Goal: Information Seeking & Learning: Find specific fact

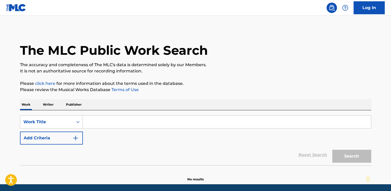
click at [105, 123] on input "Search Form" at bounding box center [227, 122] width 288 height 12
paste input "Dangerous"
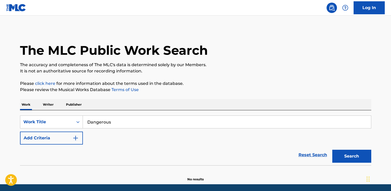
type input "Dangerous"
click at [333, 150] on button "Search" at bounding box center [352, 156] width 39 height 13
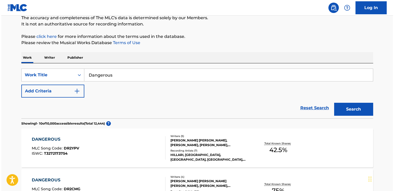
scroll to position [49, 0]
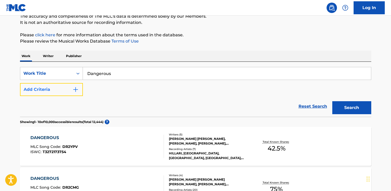
click at [82, 86] on button "Add Criteria" at bounding box center [51, 89] width 63 height 13
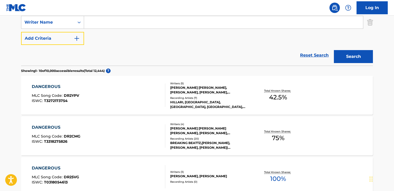
scroll to position [117, 0]
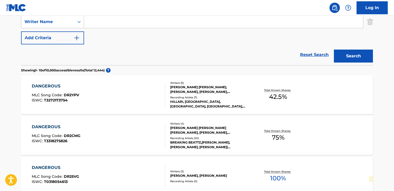
click at [104, 126] on div "DANGEROUS MLC Song Code : DR2CMG ISWC : T3318275826" at bounding box center [99, 135] width 134 height 23
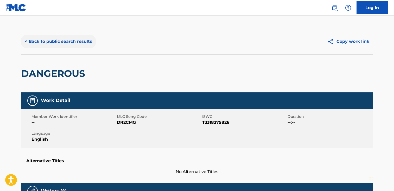
click at [81, 38] on button "< Back to public search results" at bounding box center [58, 41] width 75 height 13
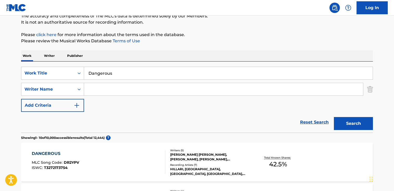
scroll to position [68, 0]
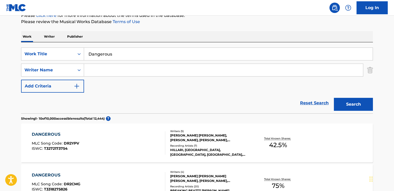
click at [257, 70] on input "Search Form" at bounding box center [223, 70] width 279 height 12
paste input "[PERSON_NAME]"
click at [334, 98] on button "Search" at bounding box center [353, 104] width 39 height 13
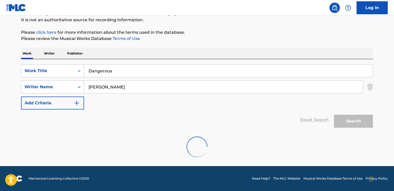
scroll to position [34, 0]
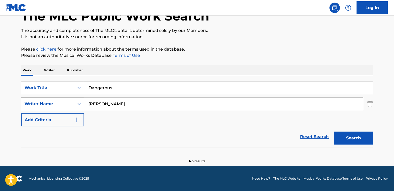
drag, startPoint x: 96, startPoint y: 105, endPoint x: 80, endPoint y: 105, distance: 16.1
click at [80, 105] on div "SearchWithCriteriae57f0f2c-113f-4643-b089-728f86af3a1c Writer Name [PERSON_NAME]" at bounding box center [197, 104] width 352 height 13
type input "[PERSON_NAME]"
click at [334, 132] on button "Search" at bounding box center [353, 138] width 39 height 13
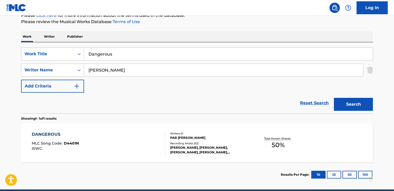
click at [157, 147] on div "DANGEROUS MLC Song Code : D4401N ISWC :" at bounding box center [99, 143] width 134 height 23
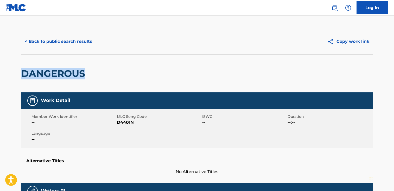
drag, startPoint x: 118, startPoint y: 77, endPoint x: 10, endPoint y: 71, distance: 107.8
click at [0, 73] on html "Accessibility Screen-Reader Guide, Feedback, and Issue Reporting | New window C…" at bounding box center [197, 95] width 394 height 191
copy h2 "DANGEROUS"
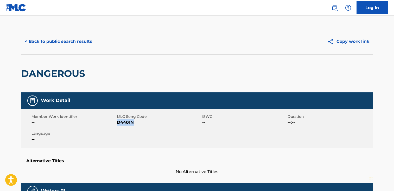
drag, startPoint x: 136, startPoint y: 123, endPoint x: 117, endPoint y: 123, distance: 19.2
click at [117, 123] on span "D4401N" at bounding box center [159, 123] width 84 height 6
copy span "D4401N"
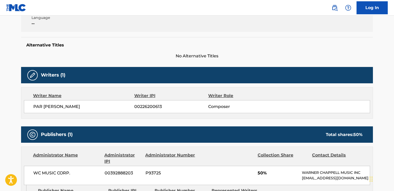
scroll to position [117, 0]
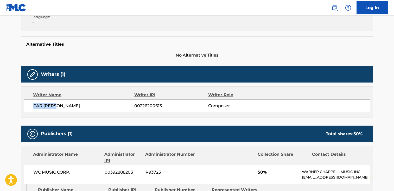
drag, startPoint x: 60, startPoint y: 108, endPoint x: 46, endPoint y: 104, distance: 15.3
click at [23, 107] on div "Writer Name Writer IPI Writer Role PAR [PERSON_NAME] 00226200613 Composer" at bounding box center [197, 102] width 352 height 31
copy span "PAR [PERSON_NAME]"
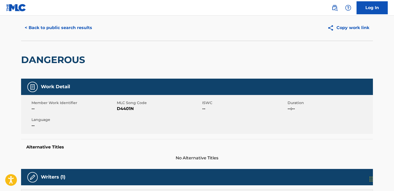
scroll to position [0, 0]
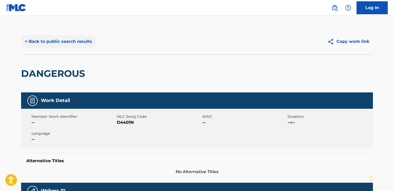
click at [91, 43] on button "< Back to public search results" at bounding box center [58, 41] width 75 height 13
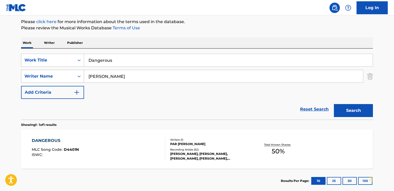
drag, startPoint x: 78, startPoint y: 77, endPoint x: 47, endPoint y: 76, distance: 31.2
click at [47, 76] on div "SearchWithCriteriae57f0f2c-113f-4643-b089-728f86af3a1c Writer Name [PERSON_NAME]" at bounding box center [197, 76] width 352 height 13
paste input "PAR [PERSON_NAME]"
type input "PAR [PERSON_NAME]"
click at [334, 104] on button "Search" at bounding box center [353, 110] width 39 height 13
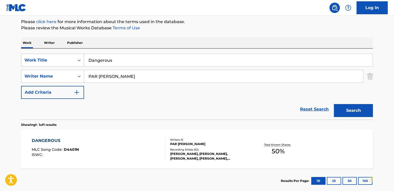
drag, startPoint x: 137, startPoint y: 63, endPoint x: 31, endPoint y: 57, distance: 106.0
click at [31, 57] on div "SearchWithCriteria37b1187c-f34e-45c8-a00c-04a0bc07eb97 Work Title Dangerous" at bounding box center [197, 60] width 352 height 13
paste input "Tonight"
type input "Tonight"
click at [334, 104] on button "Search" at bounding box center [353, 110] width 39 height 13
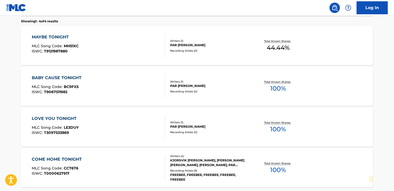
scroll to position [167, 0]
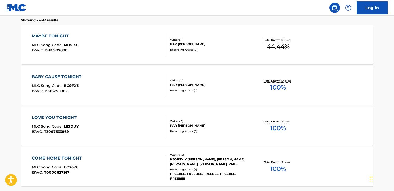
click at [192, 94] on div "BABY CAUSE TONIGHT MLC Song Code : BC9FX5 ISWC : T9067511982 Writers ( 1 ) PAR …" at bounding box center [197, 85] width 352 height 39
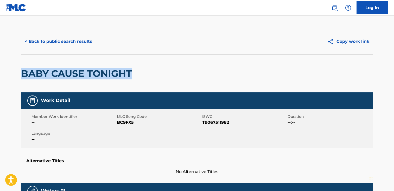
drag, startPoint x: 99, startPoint y: 72, endPoint x: 72, endPoint y: 70, distance: 27.1
copy h2 "BABY CAUSE TONIGHT"
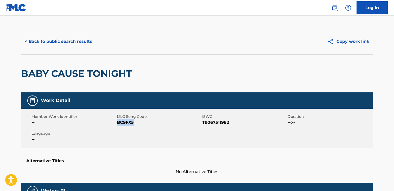
drag, startPoint x: 136, startPoint y: 124, endPoint x: 117, endPoint y: 123, distance: 19.0
click at [117, 123] on span "BC9FX5" at bounding box center [159, 123] width 84 height 6
copy span "BC9FX5"
click at [80, 39] on button "< Back to public search results" at bounding box center [58, 41] width 75 height 13
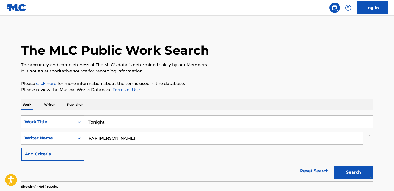
drag, startPoint x: 114, startPoint y: 127, endPoint x: 27, endPoint y: 115, distance: 87.6
click at [27, 116] on div "SearchWithCriteria37b1187c-f34e-45c8-a00c-04a0bc07eb97 Work Title Tonight" at bounding box center [197, 122] width 352 height 13
paste input "Alive"
type input "Alive"
click at [334, 166] on button "Search" at bounding box center [353, 172] width 39 height 13
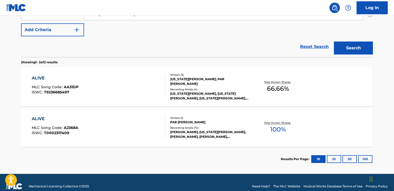
scroll to position [124, 0]
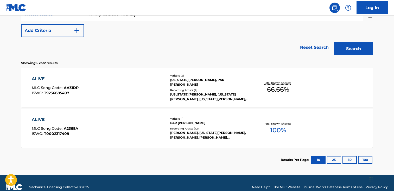
click at [89, 121] on div "ALIVE MLC Song Code : A2368A ISWC : T0002317409" at bounding box center [99, 128] width 134 height 23
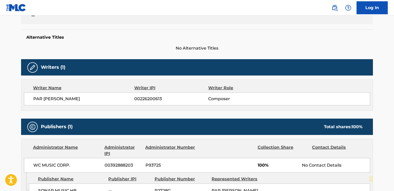
scroll to position [0, 0]
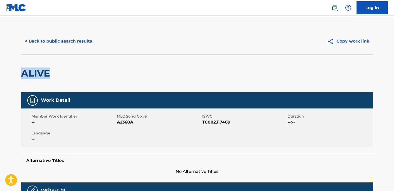
drag, startPoint x: 88, startPoint y: 73, endPoint x: 29, endPoint y: 74, distance: 59.0
copy h2 "ALIVE"
drag, startPoint x: 135, startPoint y: 121, endPoint x: 118, endPoint y: 122, distance: 17.7
click at [118, 122] on span "A2368A" at bounding box center [159, 122] width 84 height 6
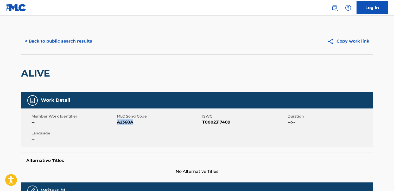
copy span "A2368A"
click at [28, 41] on button "< Back to public search results" at bounding box center [58, 41] width 75 height 13
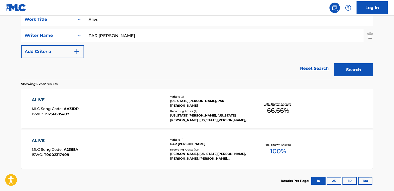
drag, startPoint x: 131, startPoint y: 21, endPoint x: 12, endPoint y: 10, distance: 118.6
click at [12, 10] on div "Log In The MLC Public Work Search The accuracy and completeness of The MLC's da…" at bounding box center [197, 59] width 394 height 324
paste input "A2368A"
type input "A2368A"
drag, startPoint x: 120, startPoint y: 22, endPoint x: 60, endPoint y: 18, distance: 59.4
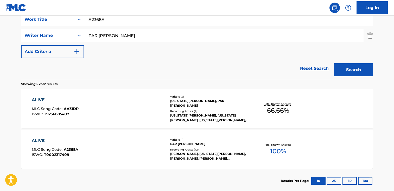
click at [60, 18] on div "SearchWithCriteria37b1187c-f34e-45c8-a00c-04a0bc07eb97 Work Title A2368A" at bounding box center [197, 19] width 352 height 13
paste input "En hemvävd stillsam tös"
type input "En hemvävd stillsam tös"
click at [334, 63] on button "Search" at bounding box center [353, 69] width 39 height 13
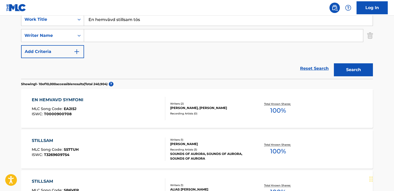
click at [109, 21] on input "En hemvävd stillsam tös" at bounding box center [228, 19] width 288 height 12
click at [136, 18] on input "En hemvavd stillsam tös" at bounding box center [228, 19] width 288 height 12
type input "En hemvavd stillsam tos"
click at [334, 63] on button "Search" at bounding box center [353, 69] width 39 height 13
click at [260, 35] on input "Search Form" at bounding box center [223, 35] width 279 height 12
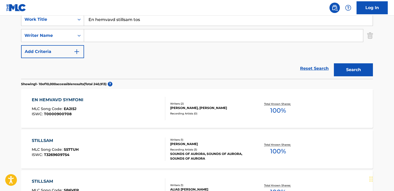
paste input "[PERSON_NAME]"
type input "[PERSON_NAME]"
click at [334, 63] on button "Search" at bounding box center [353, 69] width 39 height 13
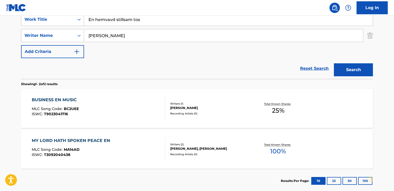
click at [130, 76] on div "Reset Search Search" at bounding box center [197, 68] width 352 height 21
drag, startPoint x: 117, startPoint y: 35, endPoint x: 51, endPoint y: 31, distance: 66.5
click at [51, 31] on div "SearchWithCriteriae57f0f2c-113f-4643-b089-728f86af3a1c Writer Name [PERSON_NAME]" at bounding box center [197, 35] width 352 height 13
click at [334, 63] on button "Search" at bounding box center [353, 69] width 39 height 13
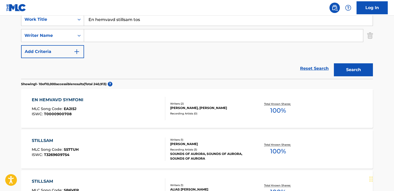
paste input "[PERSON_NAME]"
type input "[PERSON_NAME]"
click at [334, 63] on button "Search" at bounding box center [353, 69] width 39 height 13
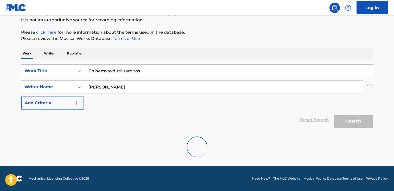
scroll to position [92, 0]
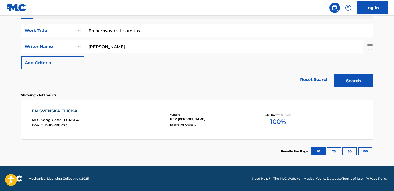
drag, startPoint x: 143, startPoint y: 33, endPoint x: 42, endPoint y: 26, distance: 101.4
click at [42, 26] on div "SearchWithCriteria37b1187c-f34e-45c8-a00c-04a0bc07eb97 Work Title En hemvavd st…" at bounding box center [197, 30] width 352 height 13
paste input "Moça"
type input "Moça"
click at [334, 75] on button "Search" at bounding box center [353, 81] width 39 height 13
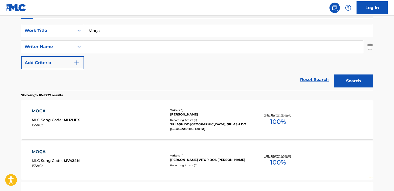
drag, startPoint x: 111, startPoint y: 30, endPoint x: 29, endPoint y: 24, distance: 81.7
click at [32, 22] on div "SearchWithCriteria37b1187c-f34e-45c8-a00c-04a0bc07eb97 Work Title Moça SearchWi…" at bounding box center [197, 54] width 352 height 71
paste input "Vicious Circle"
type input "Vicious Circle"
click at [334, 75] on button "Search" at bounding box center [353, 81] width 39 height 13
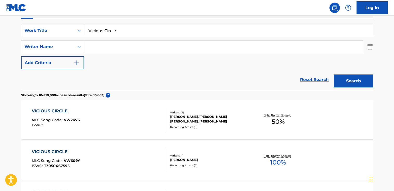
click at [188, 51] on input "Search Form" at bounding box center [223, 47] width 279 height 12
type input "[PERSON_NAME]"
click at [334, 75] on button "Search" at bounding box center [353, 81] width 39 height 13
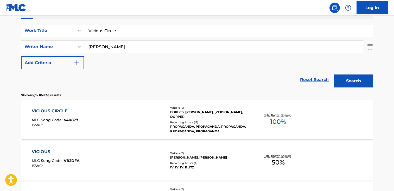
click at [176, 116] on div "FORBES, [PERSON_NAME], [PERSON_NAME], DORPER" at bounding box center [209, 114] width 79 height 9
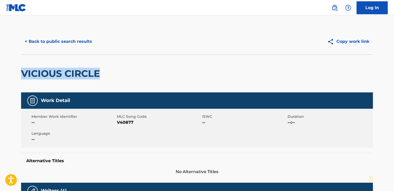
drag, startPoint x: 106, startPoint y: 76, endPoint x: 23, endPoint y: 73, distance: 82.5
click at [23, 73] on div "VICIOUS CIRCLE" at bounding box center [197, 74] width 352 height 38
copy h2 "VICIOUS CIRCLE"
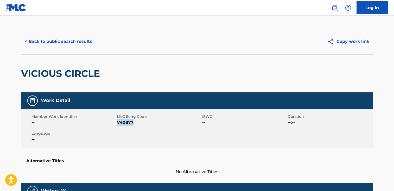
drag, startPoint x: 135, startPoint y: 123, endPoint x: 117, endPoint y: 123, distance: 17.4
click at [117, 123] on span "V40877" at bounding box center [159, 123] width 84 height 6
copy span "V40877"
click at [55, 47] on button "< Back to public search results" at bounding box center [58, 41] width 75 height 13
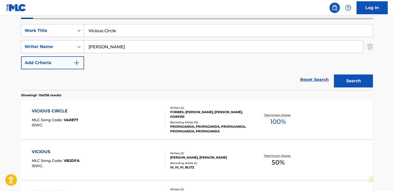
drag, startPoint x: 138, startPoint y: 29, endPoint x: 13, endPoint y: 28, distance: 125.1
paste input "[PERSON_NAME]"
type input "[PERSON_NAME]"
click at [334, 75] on button "Search" at bounding box center [353, 81] width 39 height 13
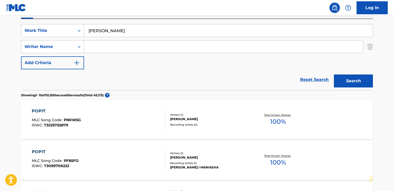
paste input "[PERSON_NAME]"
click at [334, 75] on button "Search" at bounding box center [353, 81] width 39 height 13
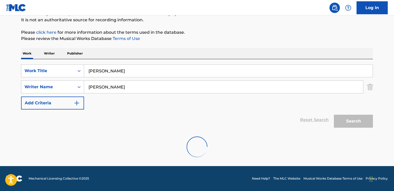
scroll to position [34, 0]
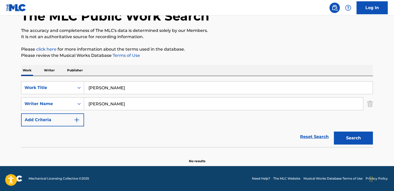
drag, startPoint x: 104, startPoint y: 106, endPoint x: 84, endPoint y: 104, distance: 20.4
click at [84, 104] on input "[PERSON_NAME]" at bounding box center [223, 104] width 279 height 12
type input "[PERSON_NAME]"
click at [334, 132] on button "Search" at bounding box center [353, 138] width 39 height 13
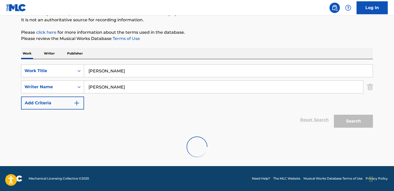
scroll to position [92, 0]
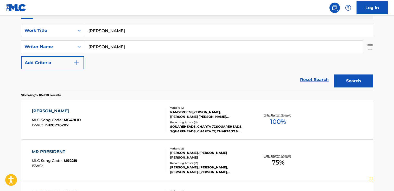
drag, startPoint x: 107, startPoint y: 49, endPoint x: 28, endPoint y: 43, distance: 79.1
click at [28, 43] on div "SearchWithCriteriae57f0f2c-113f-4643-b089-728f86af3a1c Writer Name [PERSON_NAME]" at bounding box center [197, 46] width 352 height 13
paste input "[PERSON_NAME]"
type input "[PERSON_NAME]"
click at [334, 75] on button "Search" at bounding box center [353, 81] width 39 height 13
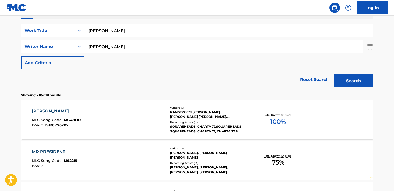
scroll to position [34, 0]
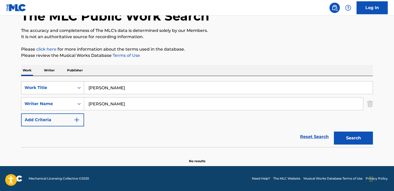
drag, startPoint x: 111, startPoint y: 88, endPoint x: 65, endPoint y: 88, distance: 45.5
click at [65, 88] on div "SearchWithCriteria37b1187c-f34e-45c8-a00c-04a0bc07eb97 Work Title [PERSON_NAME]" at bounding box center [197, 87] width 352 height 13
paste input "I djupet av mig"
type input "I djupet av mig"
click at [334, 132] on button "Search" at bounding box center [353, 138] width 39 height 13
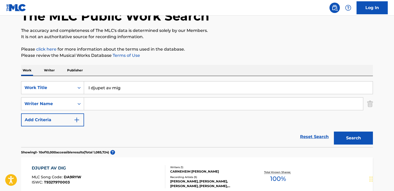
paste input "[PERSON_NAME]"
type input "[PERSON_NAME]"
click at [334, 132] on button "Search" at bounding box center [353, 138] width 39 height 13
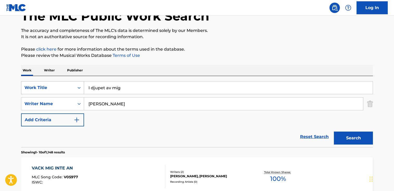
drag, startPoint x: 187, startPoint y: 92, endPoint x: 28, endPoint y: 88, distance: 159.7
click at [28, 88] on div "SearchWithCriteria37b1187c-f34e-45c8-a00c-04a0bc07eb97 Work Title I djupet av m…" at bounding box center [197, 87] width 352 height 13
paste input "Folding Chairs On The Moon"
type input "Folding Chairs On The Moon"
click at [334, 132] on button "Search" at bounding box center [353, 138] width 39 height 13
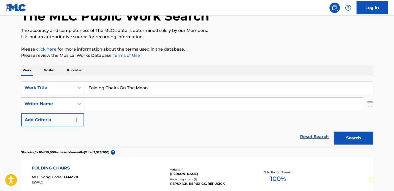
paste input "[PERSON_NAME]"
type input "[PERSON_NAME]"
click at [334, 132] on button "Search" at bounding box center [353, 138] width 39 height 13
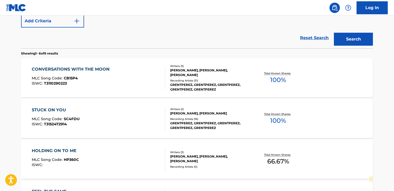
scroll to position [134, 0]
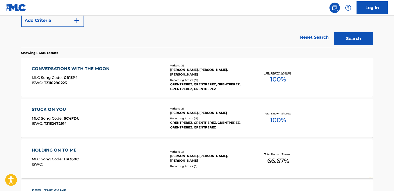
click at [96, 73] on div "CONVERSATIONS WITH THE MOON MLC Song Code : CB15P4 ISWC : T3110290223" at bounding box center [72, 77] width 80 height 23
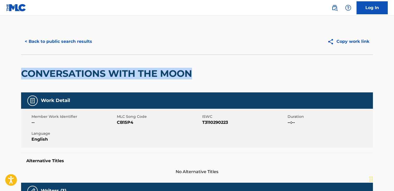
drag, startPoint x: 61, startPoint y: 70, endPoint x: 24, endPoint y: 71, distance: 37.7
copy h2 "CONVERSATIONS WITH THE MOON"
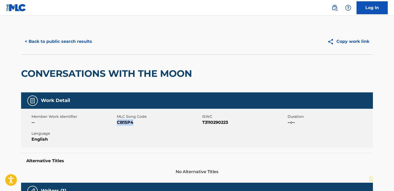
drag, startPoint x: 134, startPoint y: 124, endPoint x: 117, endPoint y: 124, distance: 17.4
click at [117, 124] on span "CB15P4" at bounding box center [159, 123] width 84 height 6
click at [54, 33] on div "< Back to public search results Copy work link" at bounding box center [197, 42] width 352 height 26
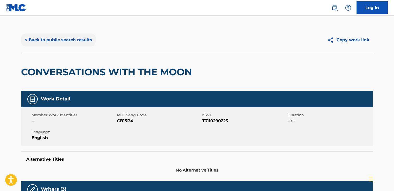
click at [57, 37] on button "< Back to public search results" at bounding box center [58, 40] width 75 height 13
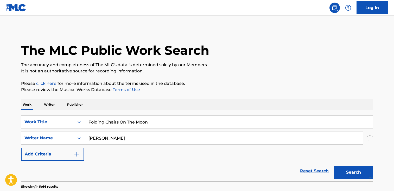
drag, startPoint x: 167, startPoint y: 121, endPoint x: 7, endPoint y: 112, distance: 160.3
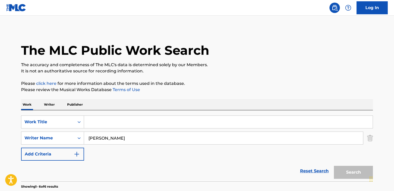
paste input "Holy Sugar"
type input "Holy Sugar"
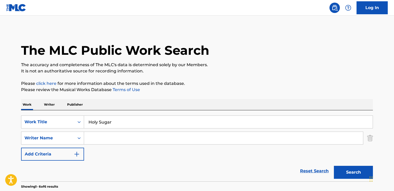
click at [334, 166] on button "Search" at bounding box center [353, 172] width 39 height 13
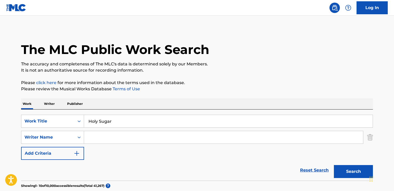
scroll to position [2, 0]
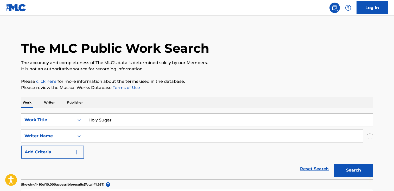
click at [125, 139] on input "Search Form" at bounding box center [223, 136] width 279 height 12
paste input "[PERSON_NAME]"
type input "[PERSON_NAME]"
click at [334, 164] on button "Search" at bounding box center [353, 170] width 39 height 13
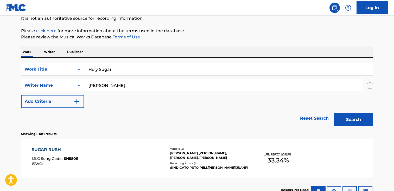
scroll to position [52, 0]
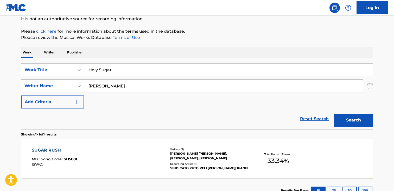
drag, startPoint x: 116, startPoint y: 87, endPoint x: 35, endPoint y: 77, distance: 81.8
click at [35, 77] on div "SearchWithCriteria37b1187c-f34e-45c8-a00c-04a0bc07eb97 Work Title Holy Sugar Se…" at bounding box center [197, 85] width 352 height 45
paste input "[PERSON_NAME]"
click at [334, 114] on button "Search" at bounding box center [353, 120] width 39 height 13
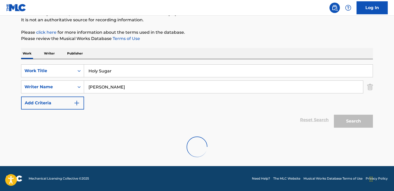
scroll to position [34, 0]
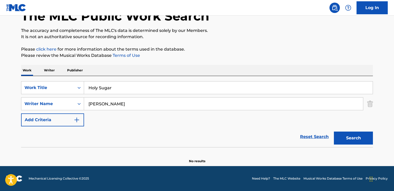
drag, startPoint x: 127, startPoint y: 104, endPoint x: 18, endPoint y: 98, distance: 109.4
click at [18, 98] on div "The MLC Public Work Search The accuracy and completeness of The MLC's data is d…" at bounding box center [197, 79] width 364 height 170
type input "[PERSON_NAME]"
click at [334, 132] on button "Search" at bounding box center [353, 138] width 39 height 13
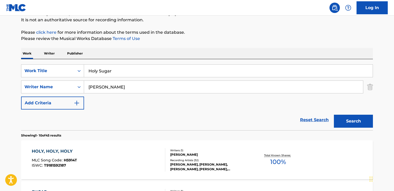
scroll to position [52, 0]
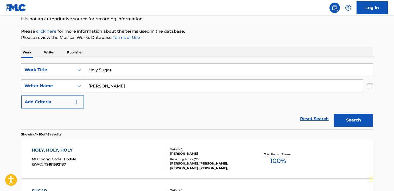
drag, startPoint x: 122, startPoint y: 70, endPoint x: -48, endPoint y: 64, distance: 170.5
click at [0, 64] on html "Accessibility Screen-Reader Guide, Feedback, and Issue Reporting | New window C…" at bounding box center [197, 43] width 394 height 191
type input "x"
paste input "Vibe of Love"
type input "Vibe of Love"
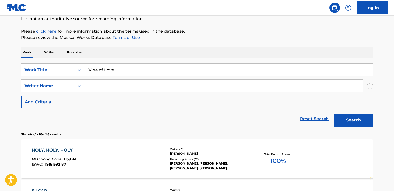
click at [334, 114] on button "Search" at bounding box center [353, 120] width 39 height 13
paste input "[PERSON_NAME]"
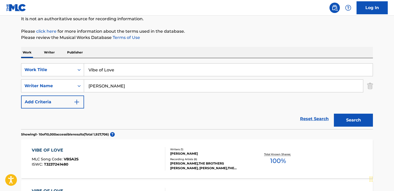
click at [334, 114] on button "Search" at bounding box center [353, 120] width 39 height 13
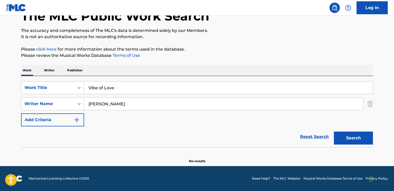
scroll to position [34, 0]
drag, startPoint x: 110, startPoint y: 104, endPoint x: -93, endPoint y: 105, distance: 203.7
click at [0, 105] on html "Accessibility Screen-Reader Guide, Feedback, and Issue Reporting | New window C…" at bounding box center [197, 61] width 394 height 191
type input "Jordan"
click at [334, 132] on button "Search" at bounding box center [353, 138] width 39 height 13
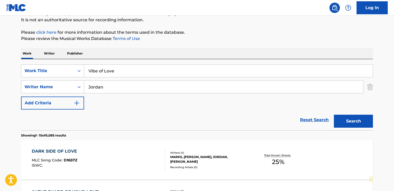
scroll to position [52, 0]
